Goal: Find specific page/section: Find specific page/section

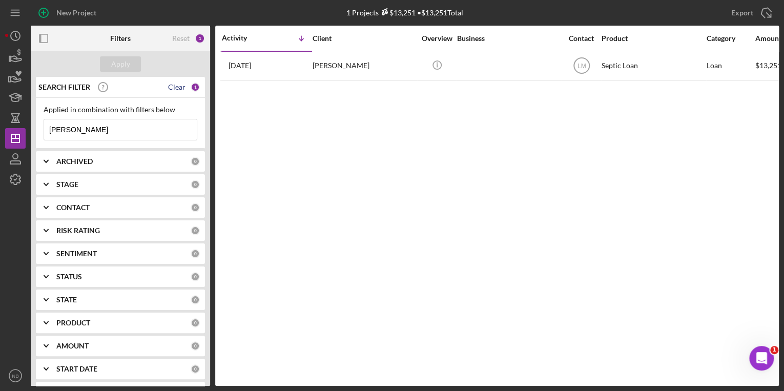
click at [176, 88] on div "Clear" at bounding box center [176, 87] width 17 height 8
click at [115, 127] on input at bounding box center [120, 129] width 153 height 20
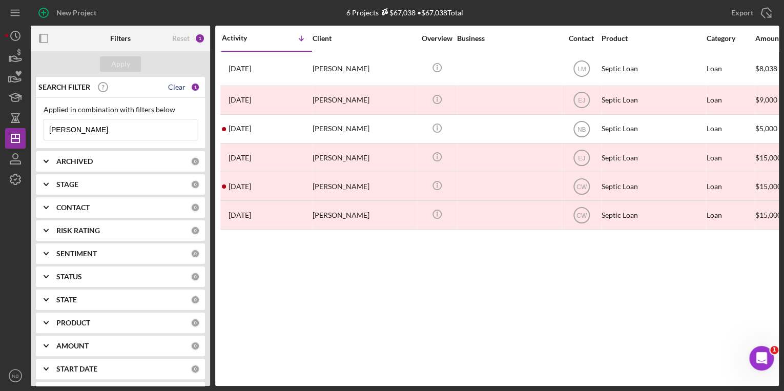
type input "[PERSON_NAME]"
click at [176, 84] on div "Clear" at bounding box center [176, 87] width 17 height 8
click at [91, 128] on input at bounding box center [120, 129] width 153 height 20
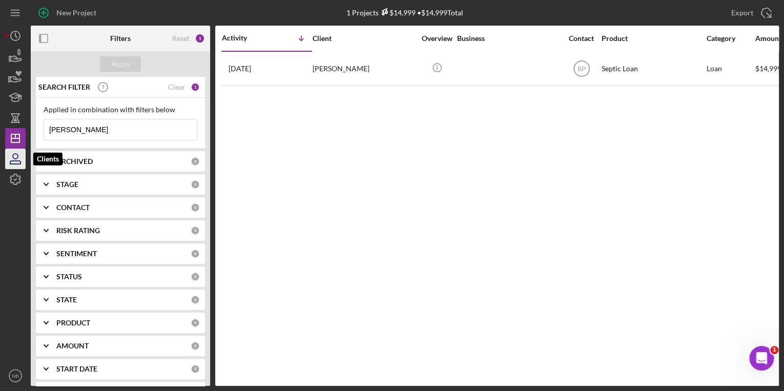
type input "[PERSON_NAME]"
click at [13, 161] on icon "button" at bounding box center [15, 162] width 10 height 3
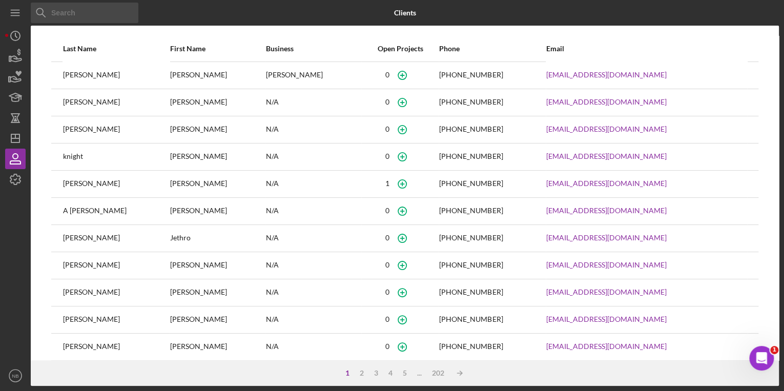
click at [84, 13] on input at bounding box center [85, 13] width 108 height 20
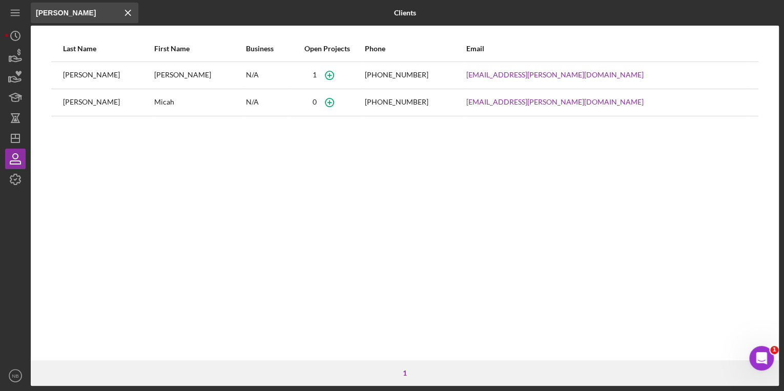
type input "[PERSON_NAME]"
